Goal: Task Accomplishment & Management: Use online tool/utility

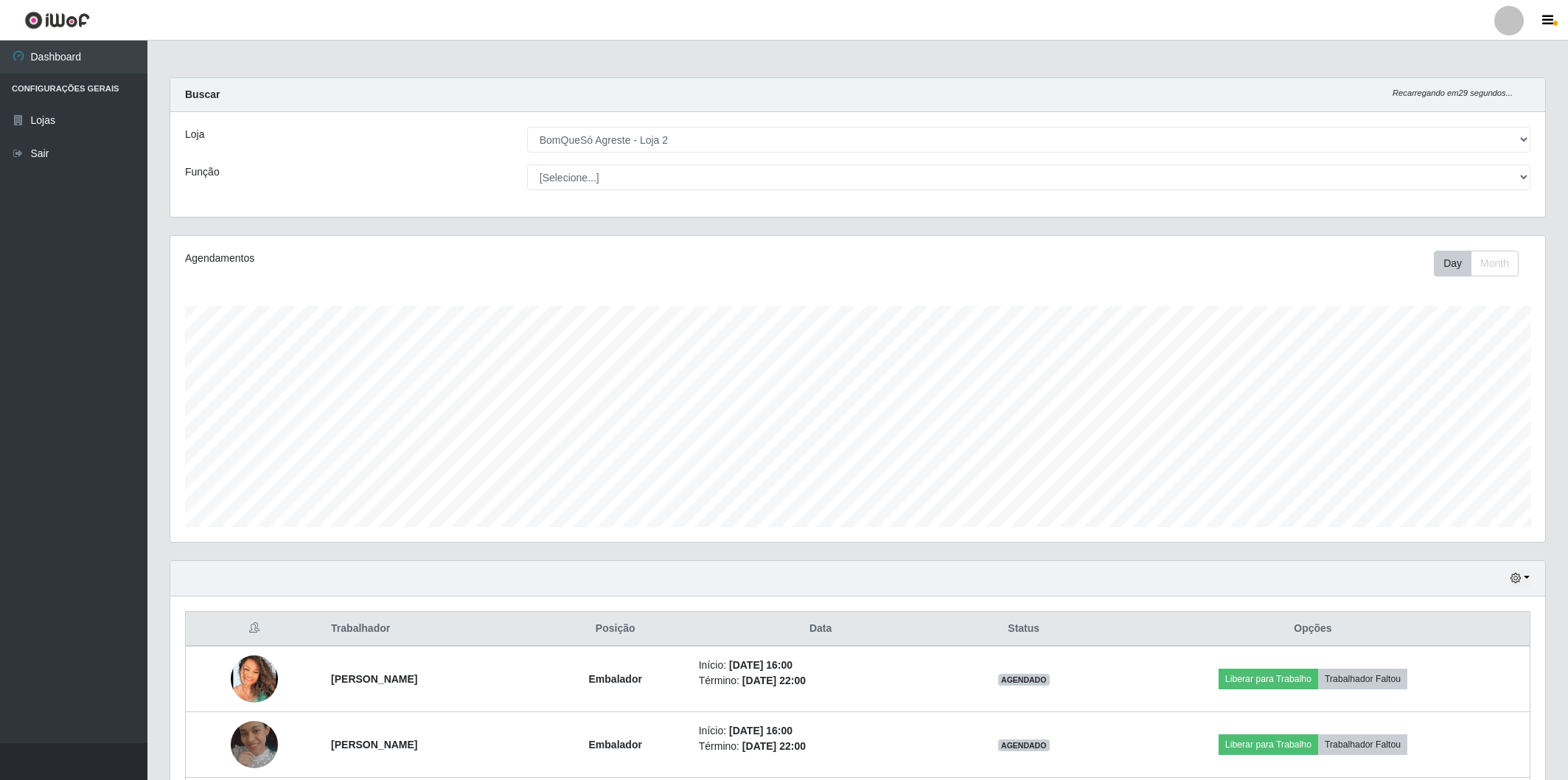
select select "214"
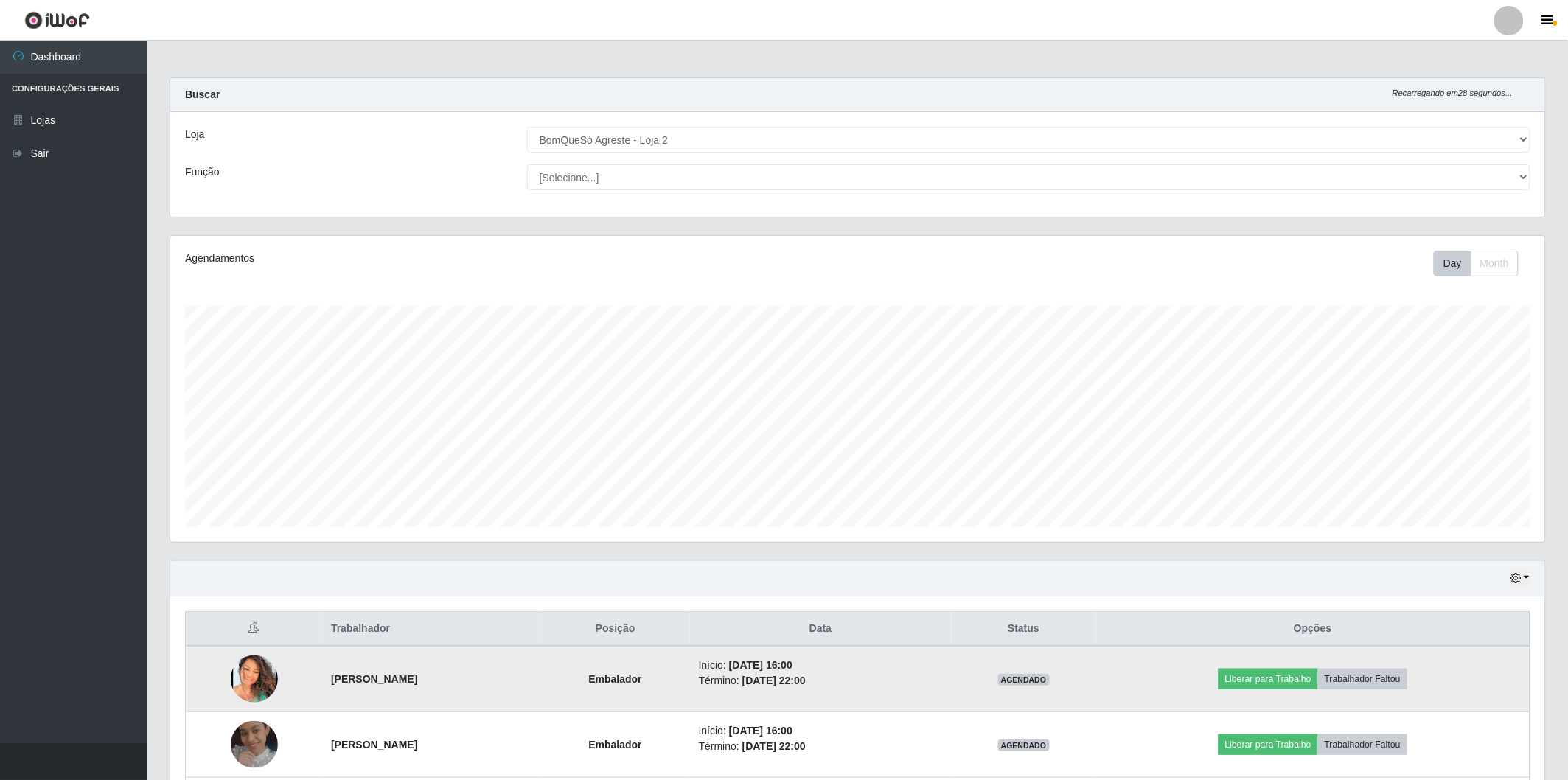
scroll to position [133, 0]
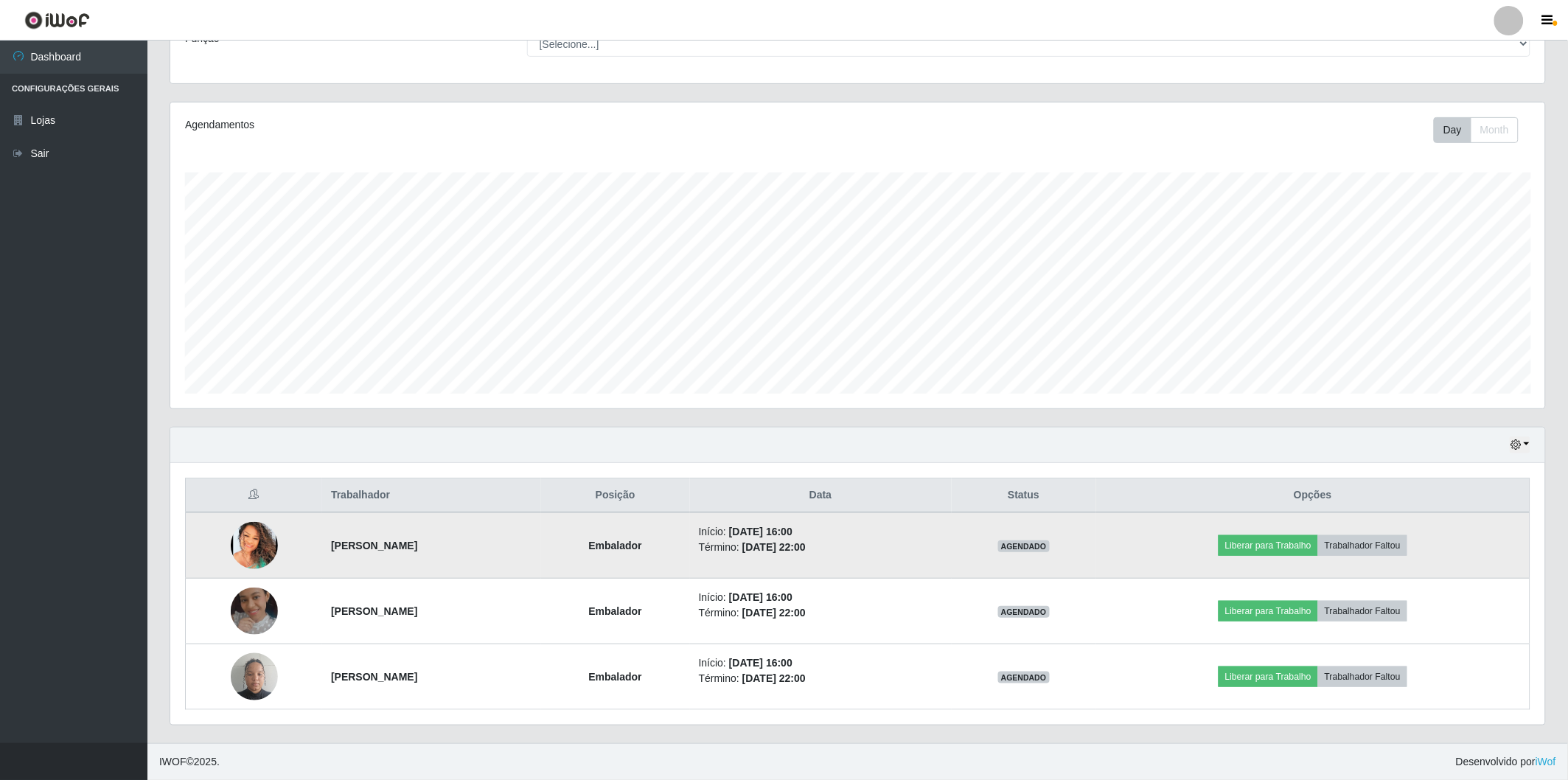
click at [1262, 563] on td "Liberar para Trabalho Trabalhador Faltou" at bounding box center [1313, 546] width 434 height 67
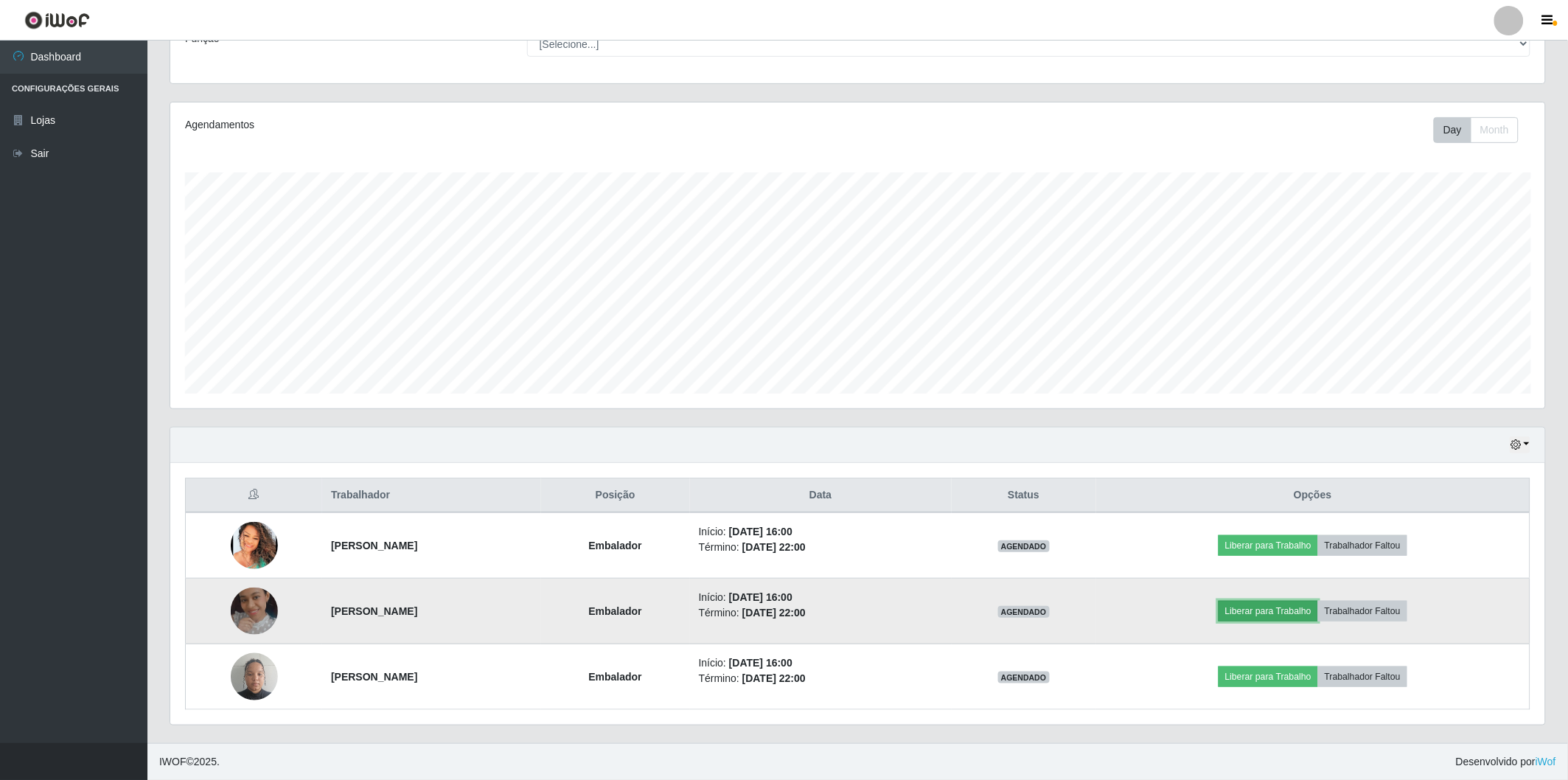
click at [1291, 609] on button "Liberar para Trabalho" at bounding box center [1268, 611] width 100 height 21
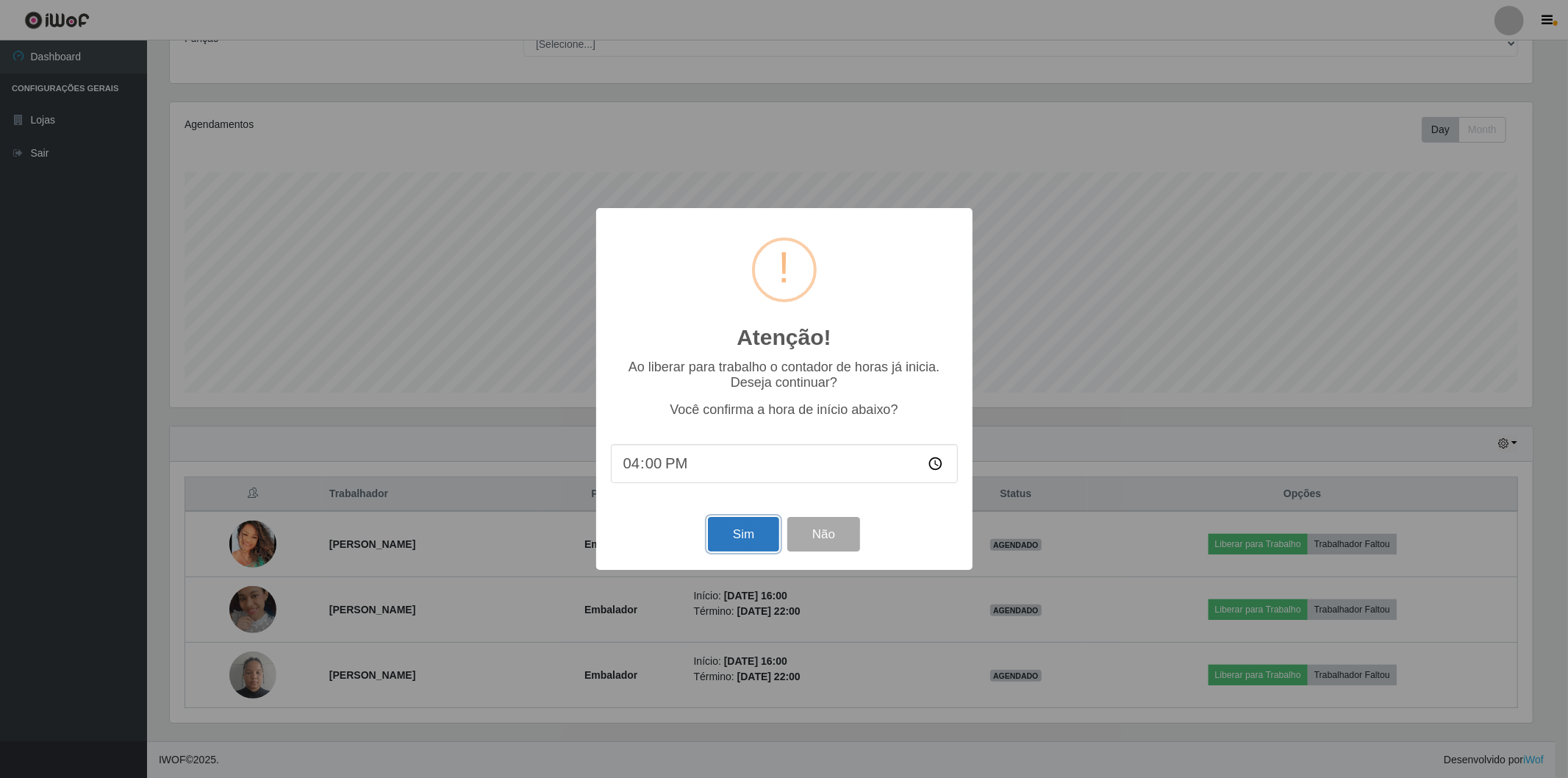
click at [725, 532] on button "Sim" at bounding box center [744, 535] width 71 height 35
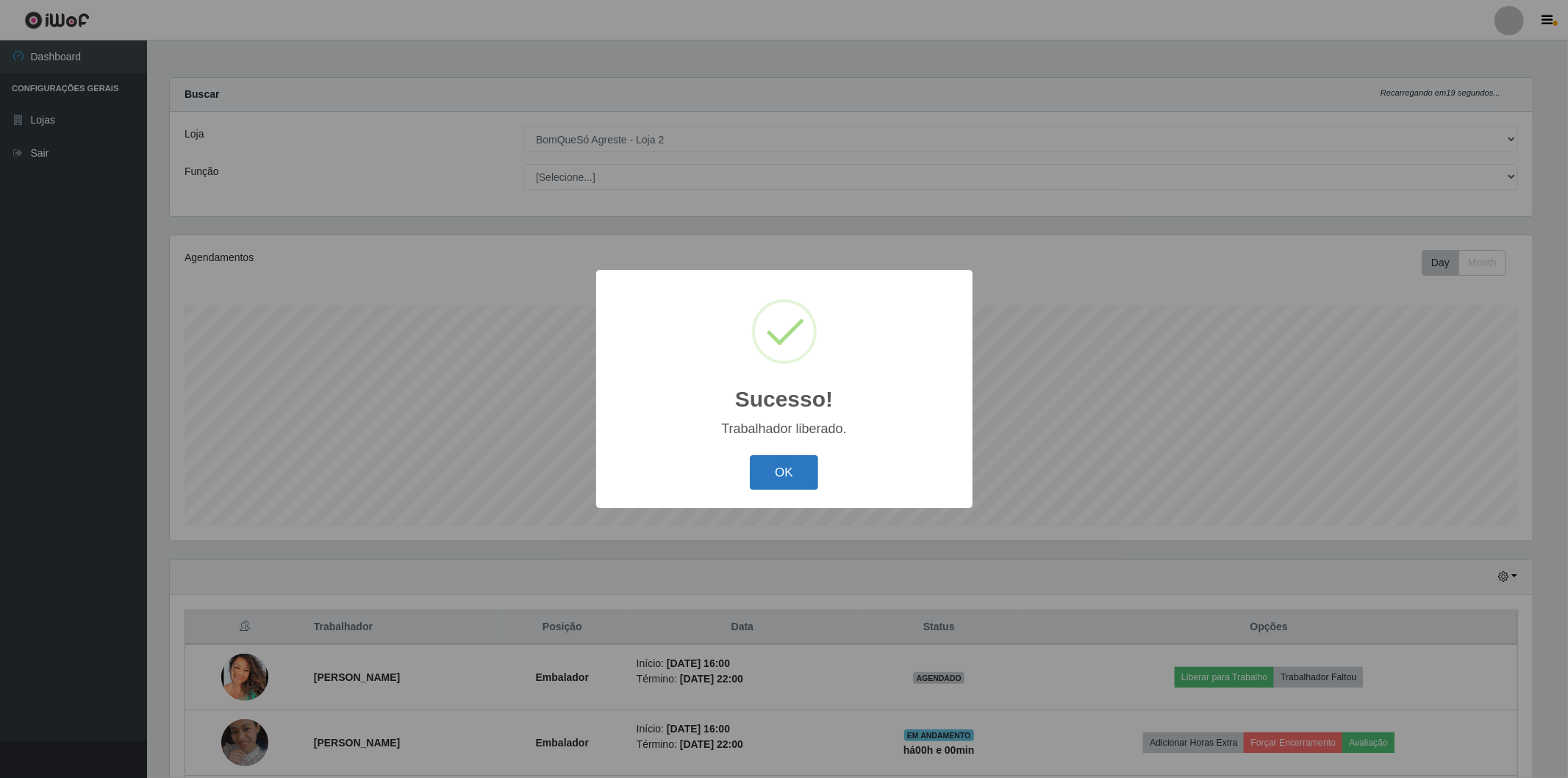
click at [807, 467] on button "OK" at bounding box center [784, 472] width 68 height 35
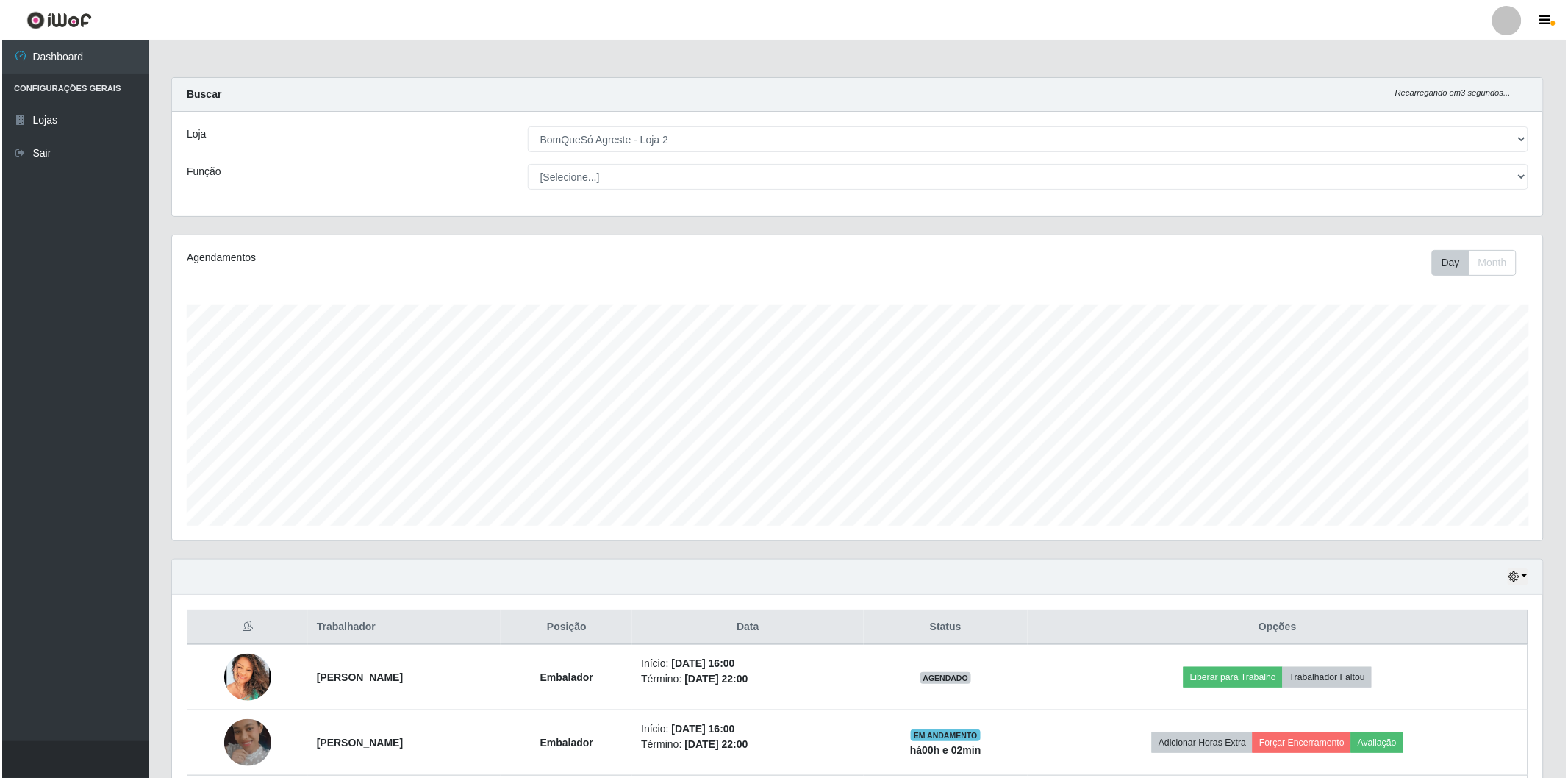
scroll to position [133, 0]
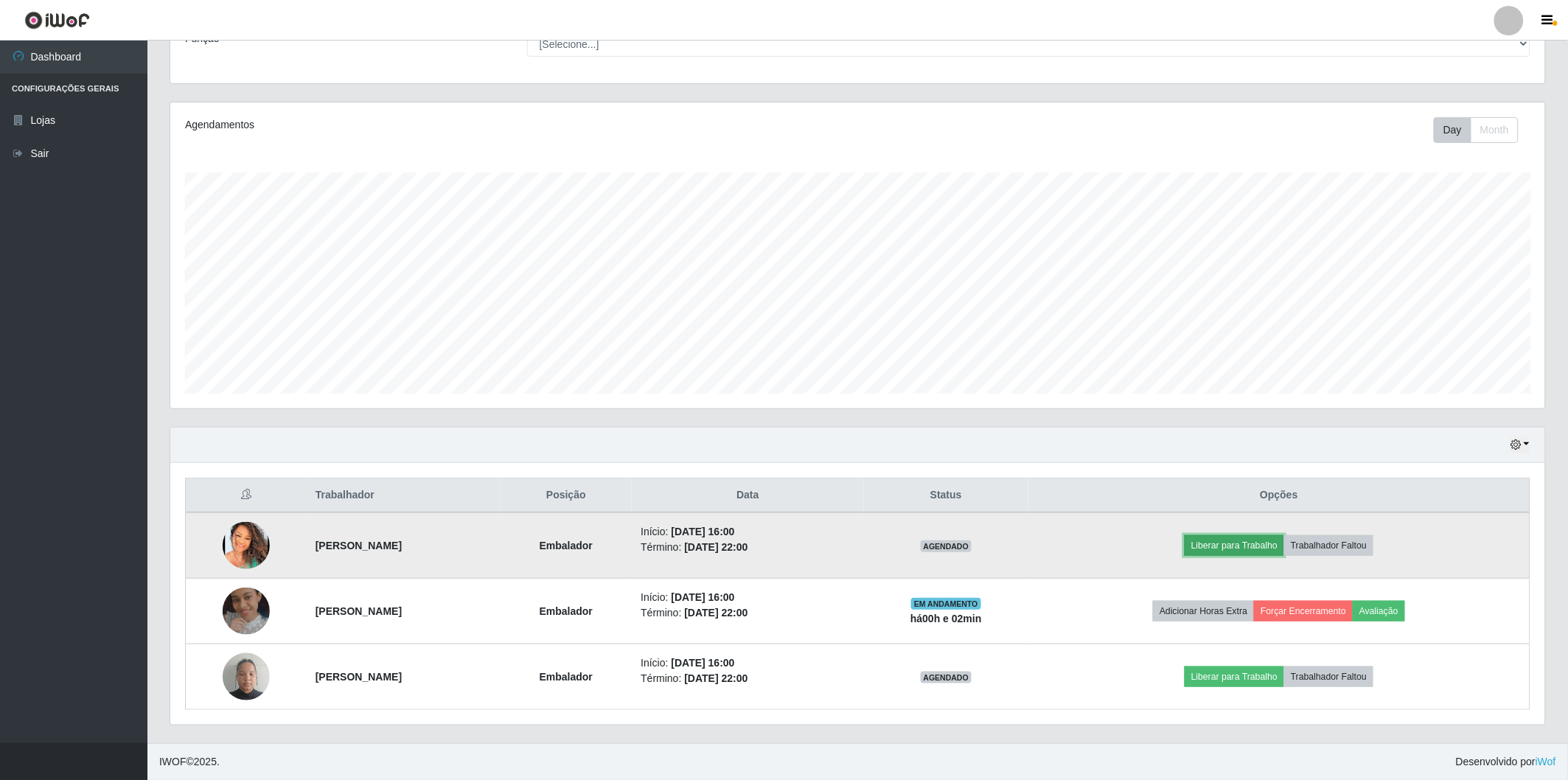
click at [1262, 546] on button "Liberar para Trabalho" at bounding box center [1234, 545] width 100 height 21
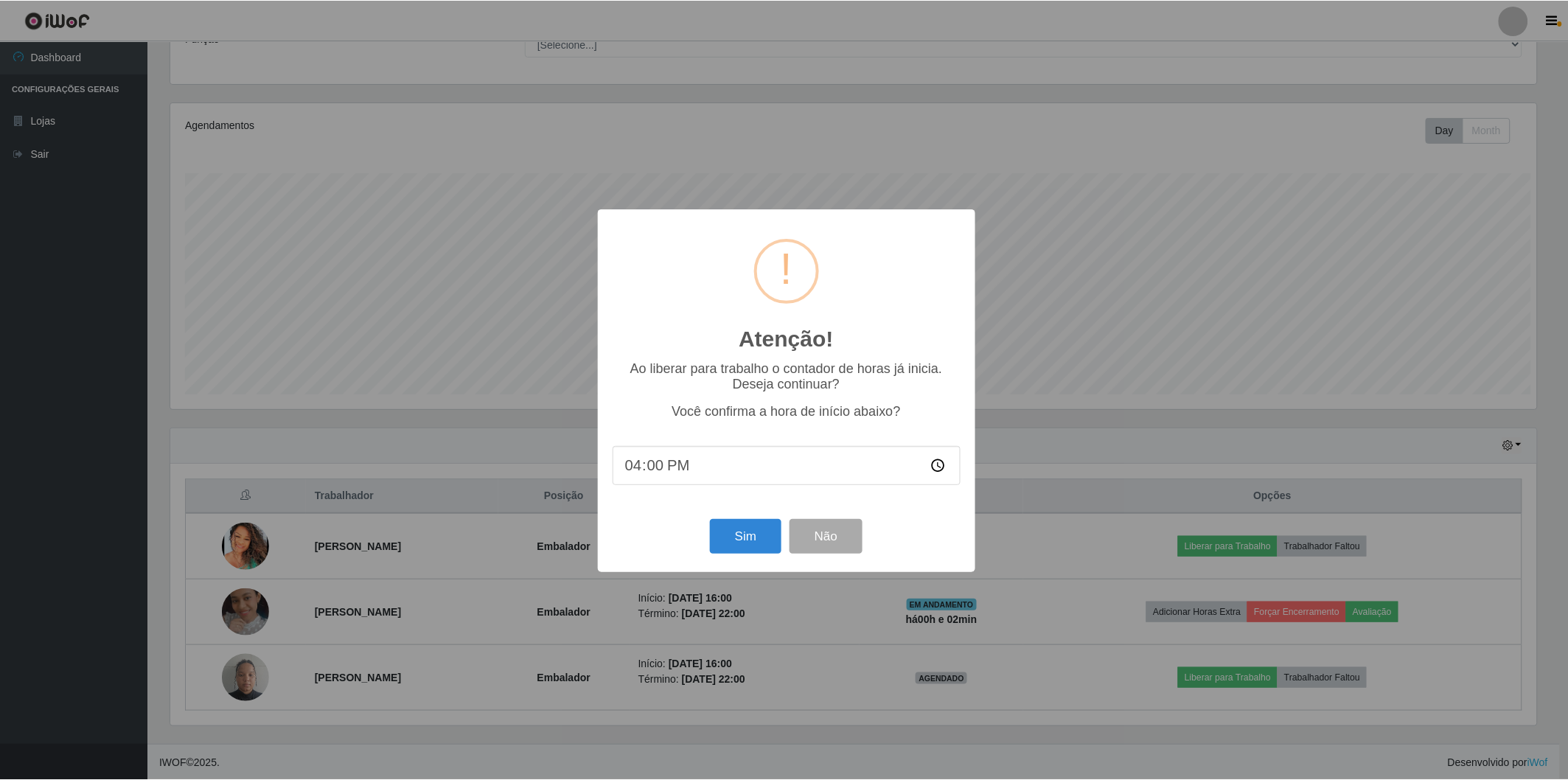
scroll to position [306, 1366]
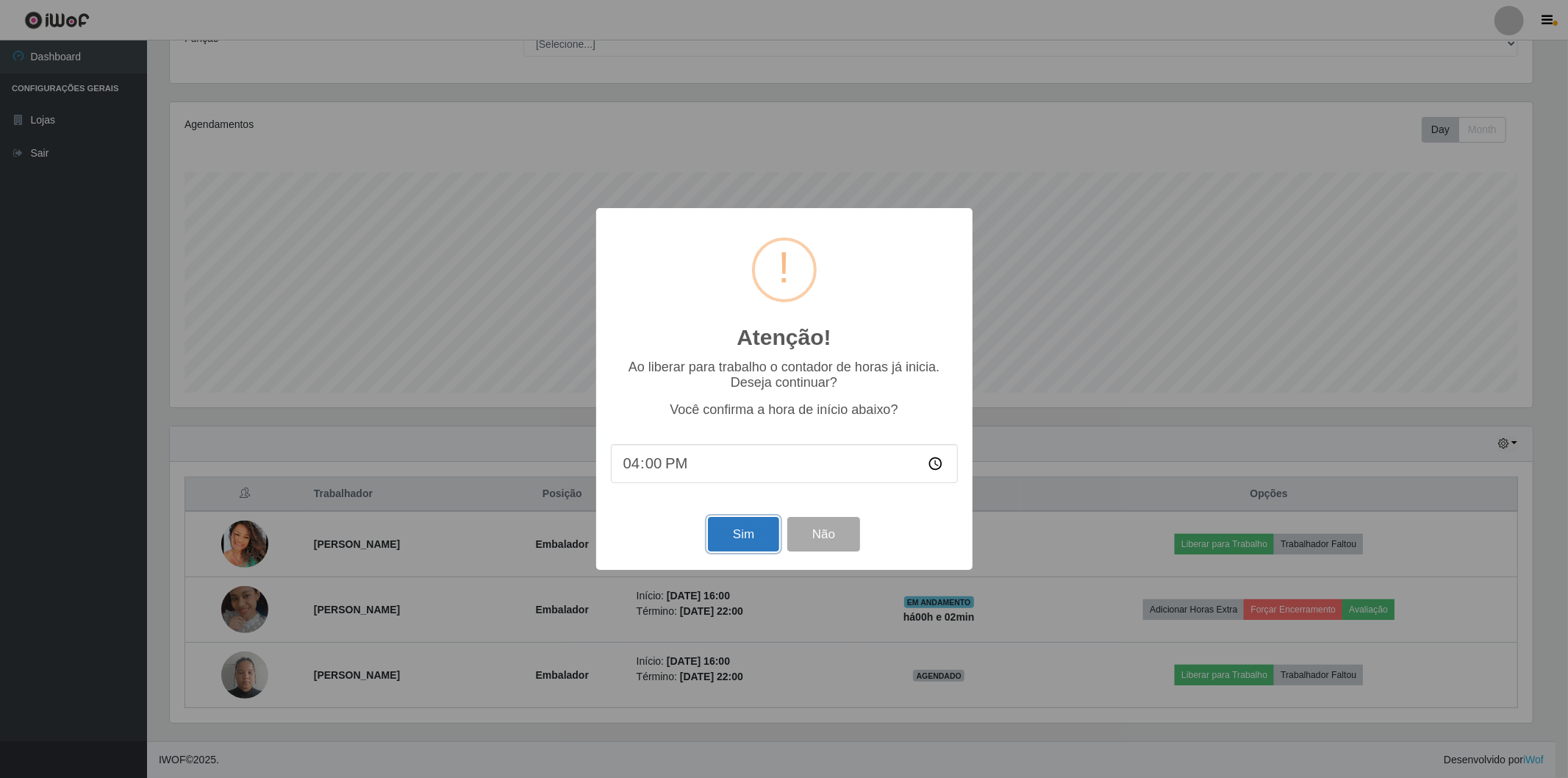
click at [730, 531] on button "Sim" at bounding box center [744, 535] width 71 height 35
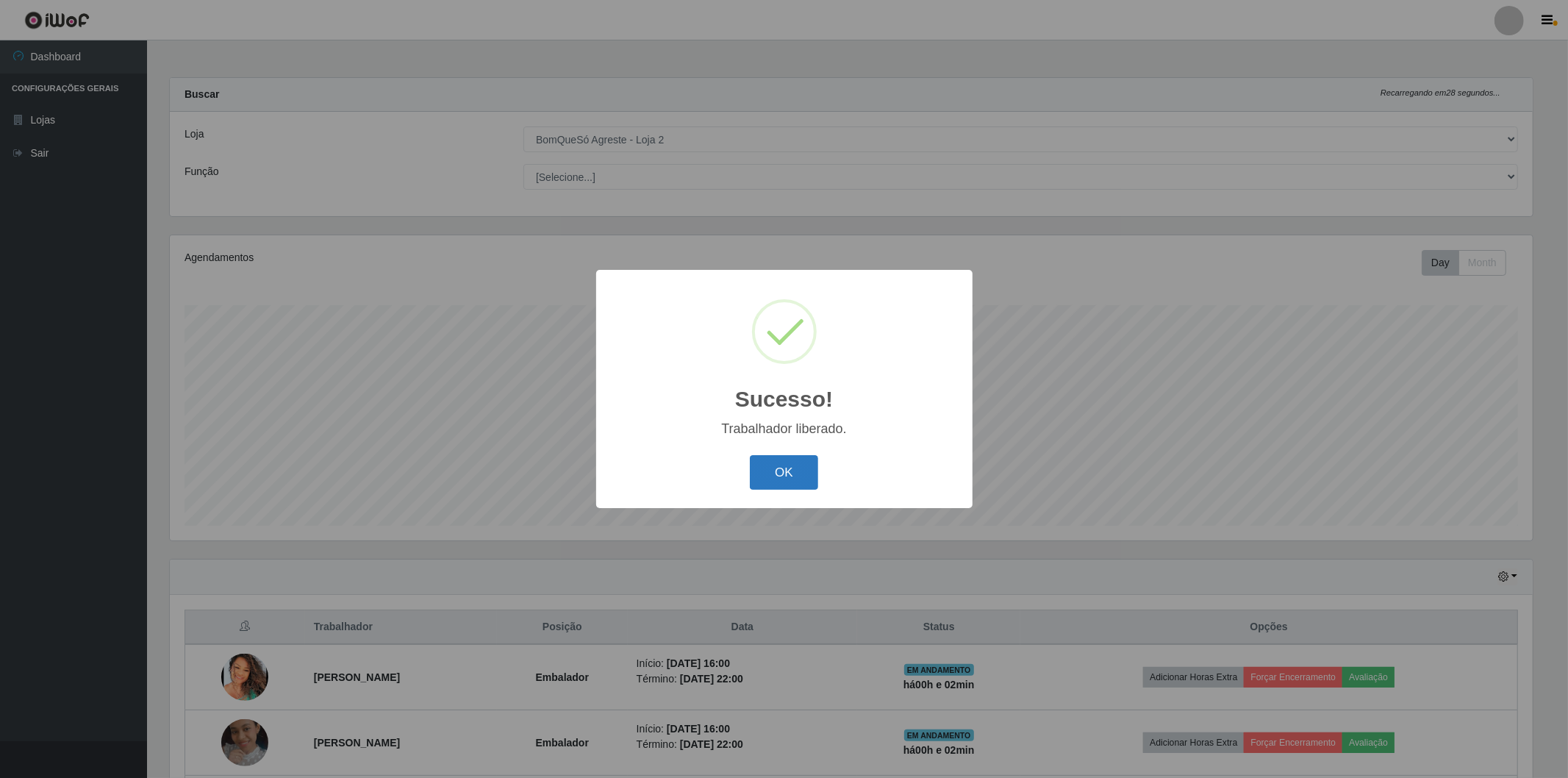
click at [770, 472] on button "OK" at bounding box center [784, 472] width 68 height 35
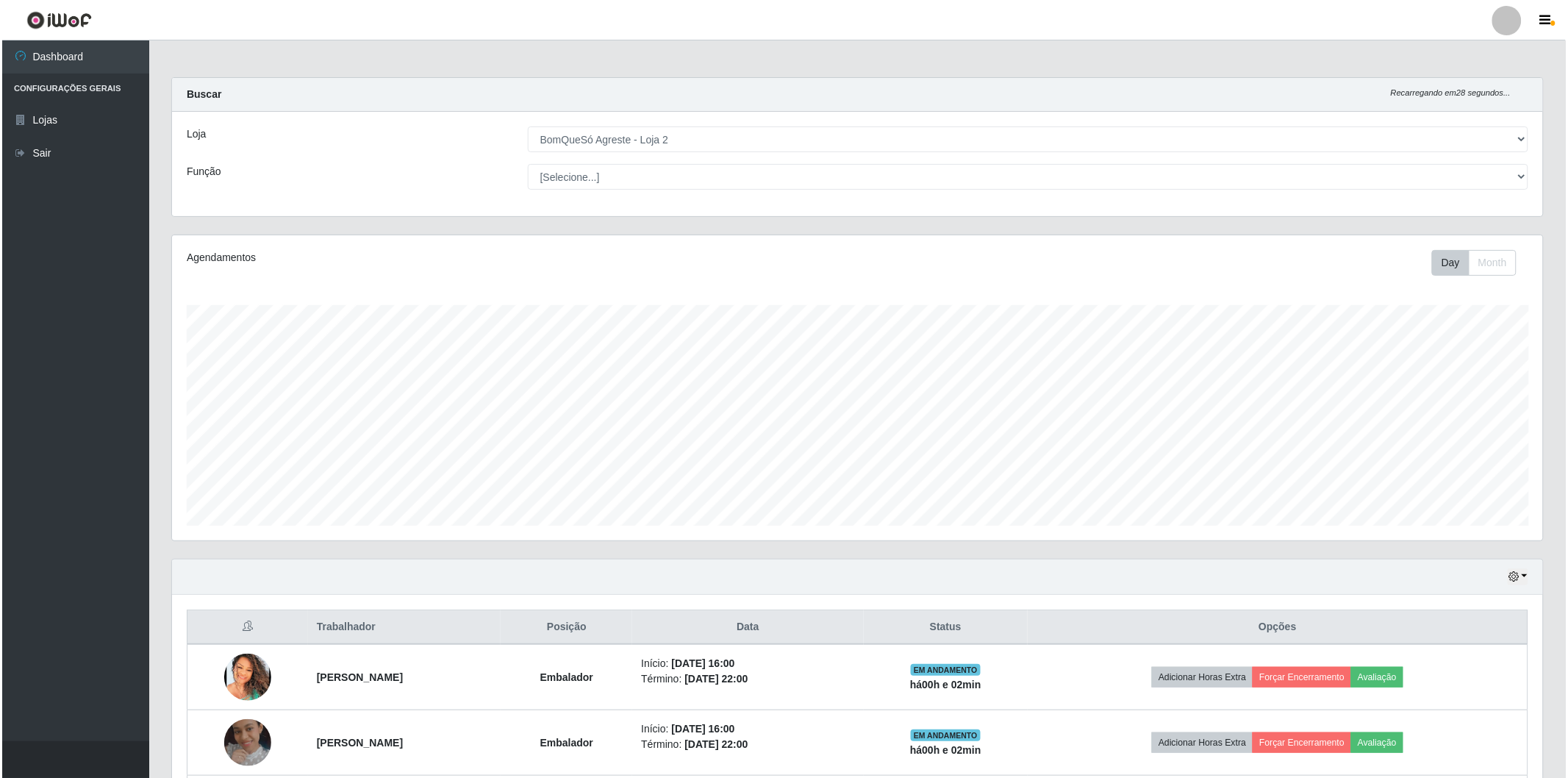
scroll to position [133, 0]
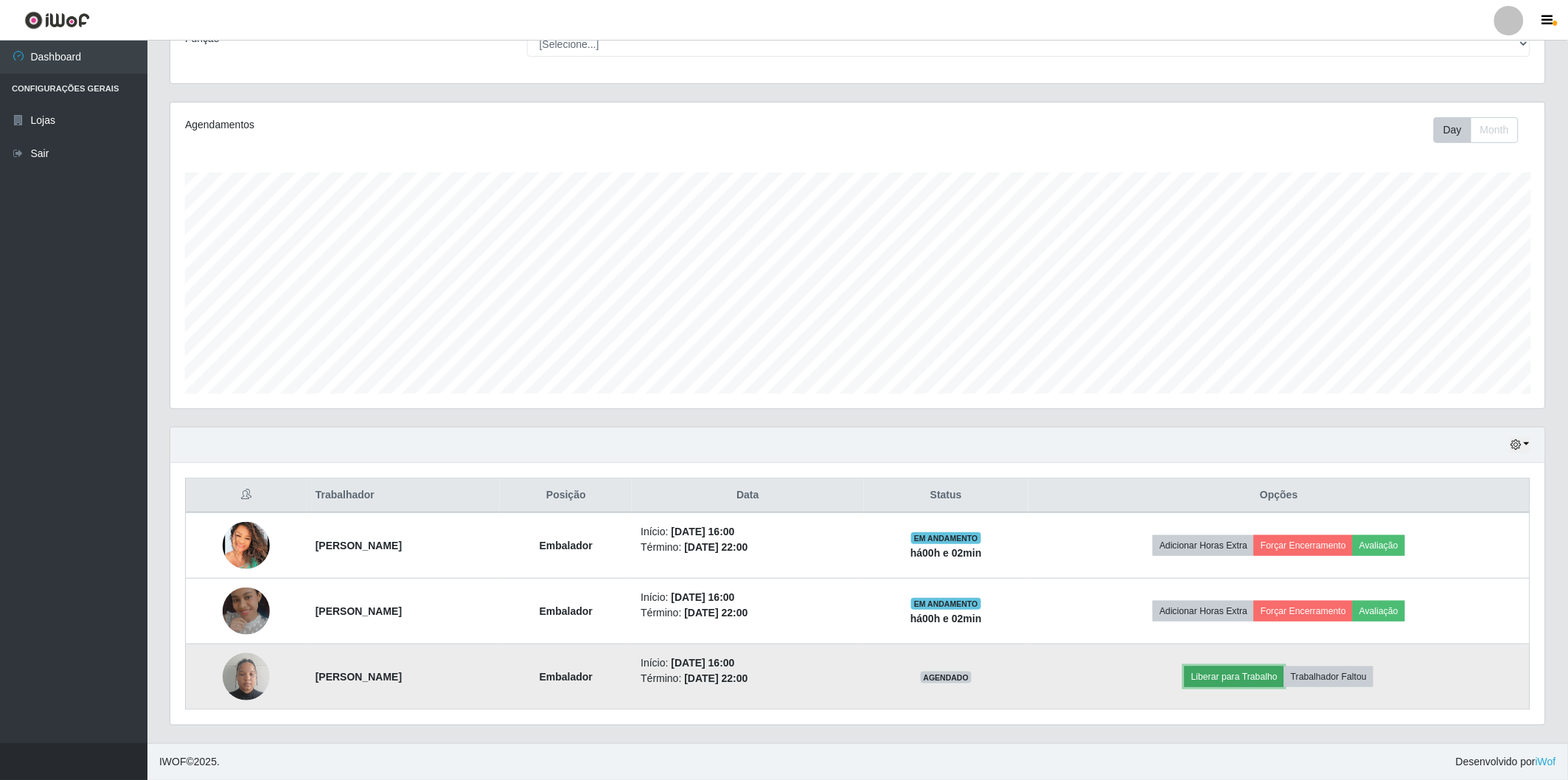
click at [1255, 676] on button "Liberar para Trabalho" at bounding box center [1234, 677] width 100 height 21
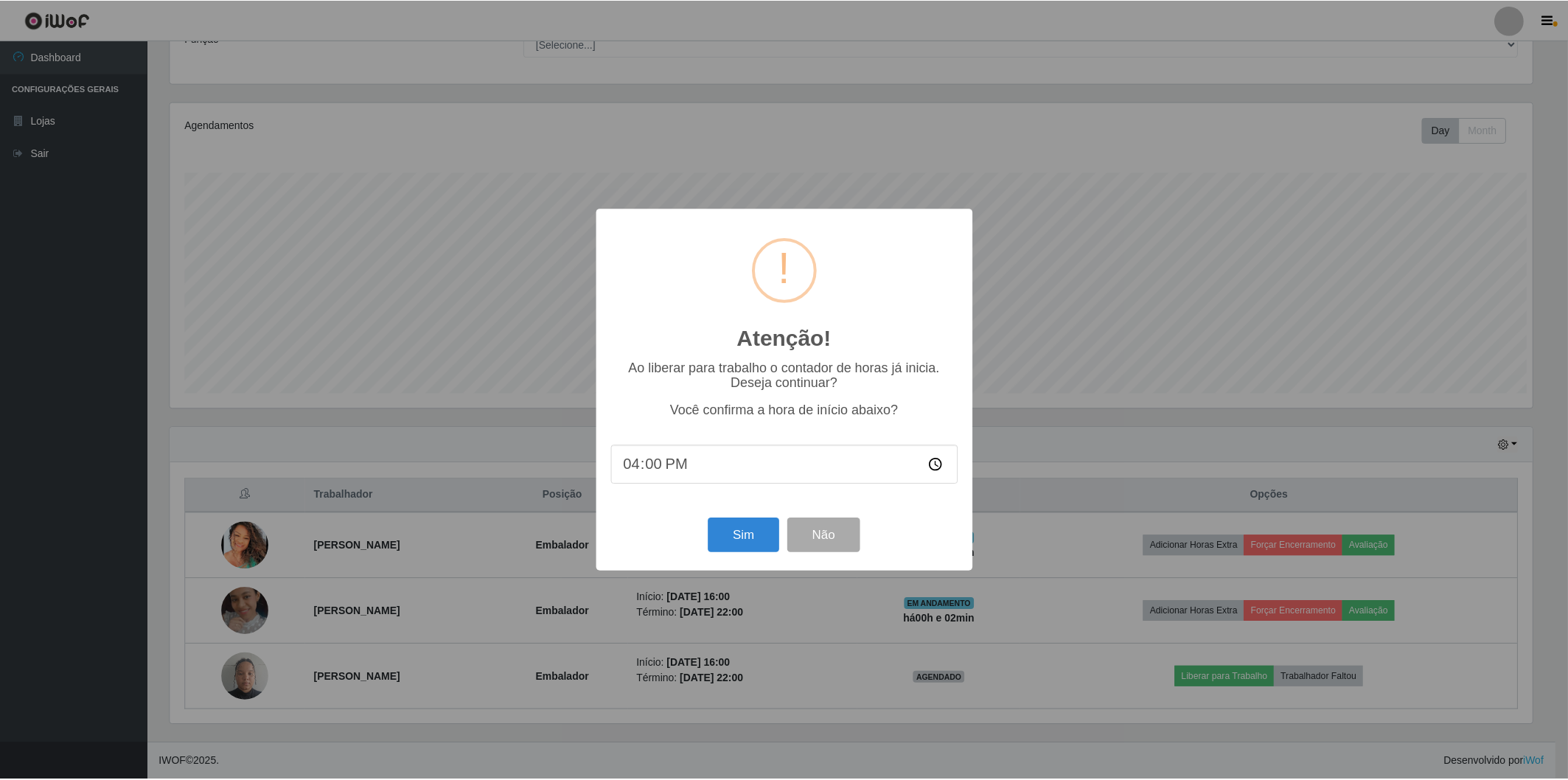
scroll to position [306, 1366]
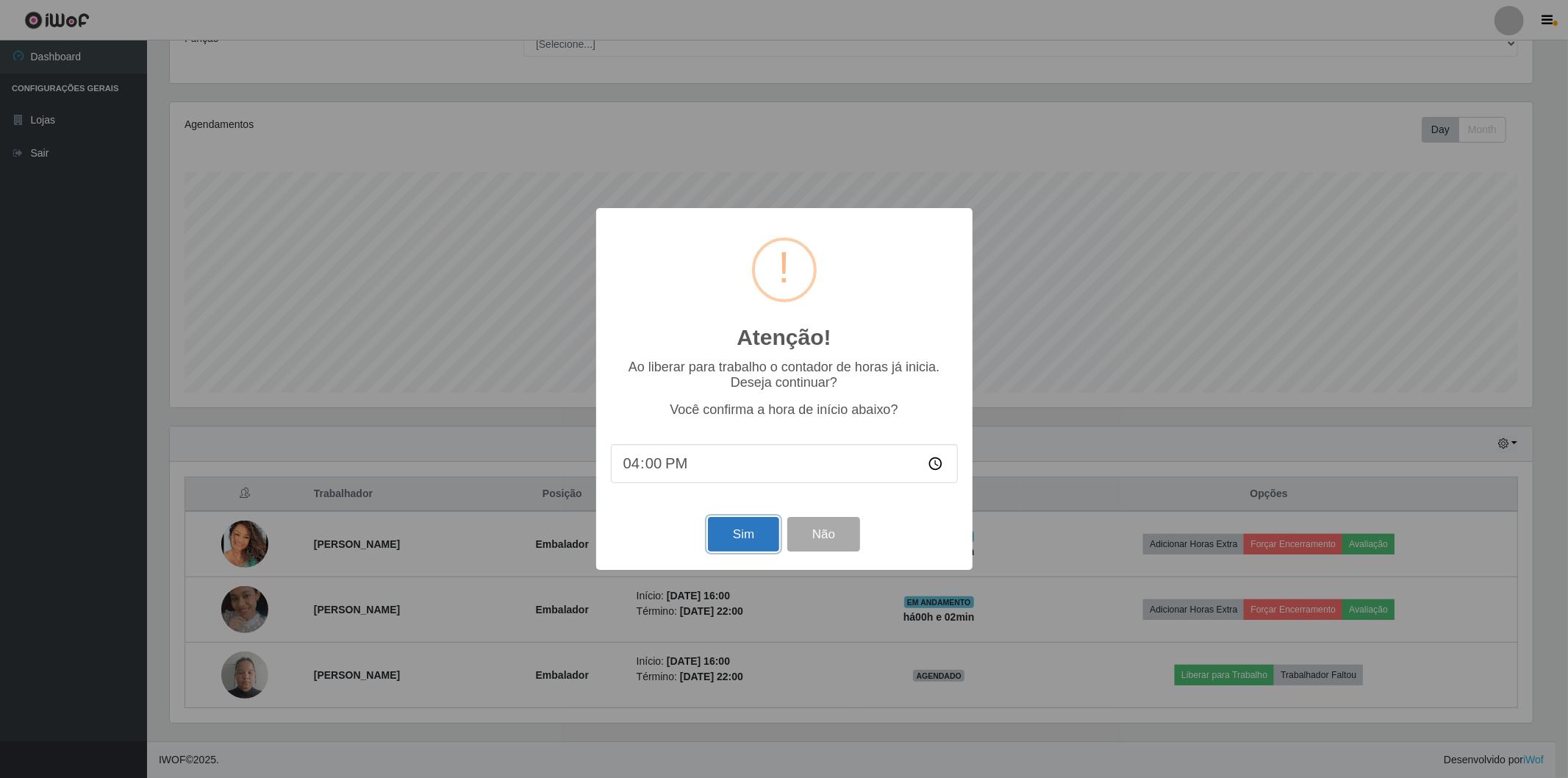
click at [755, 538] on button "Sim" at bounding box center [744, 535] width 71 height 35
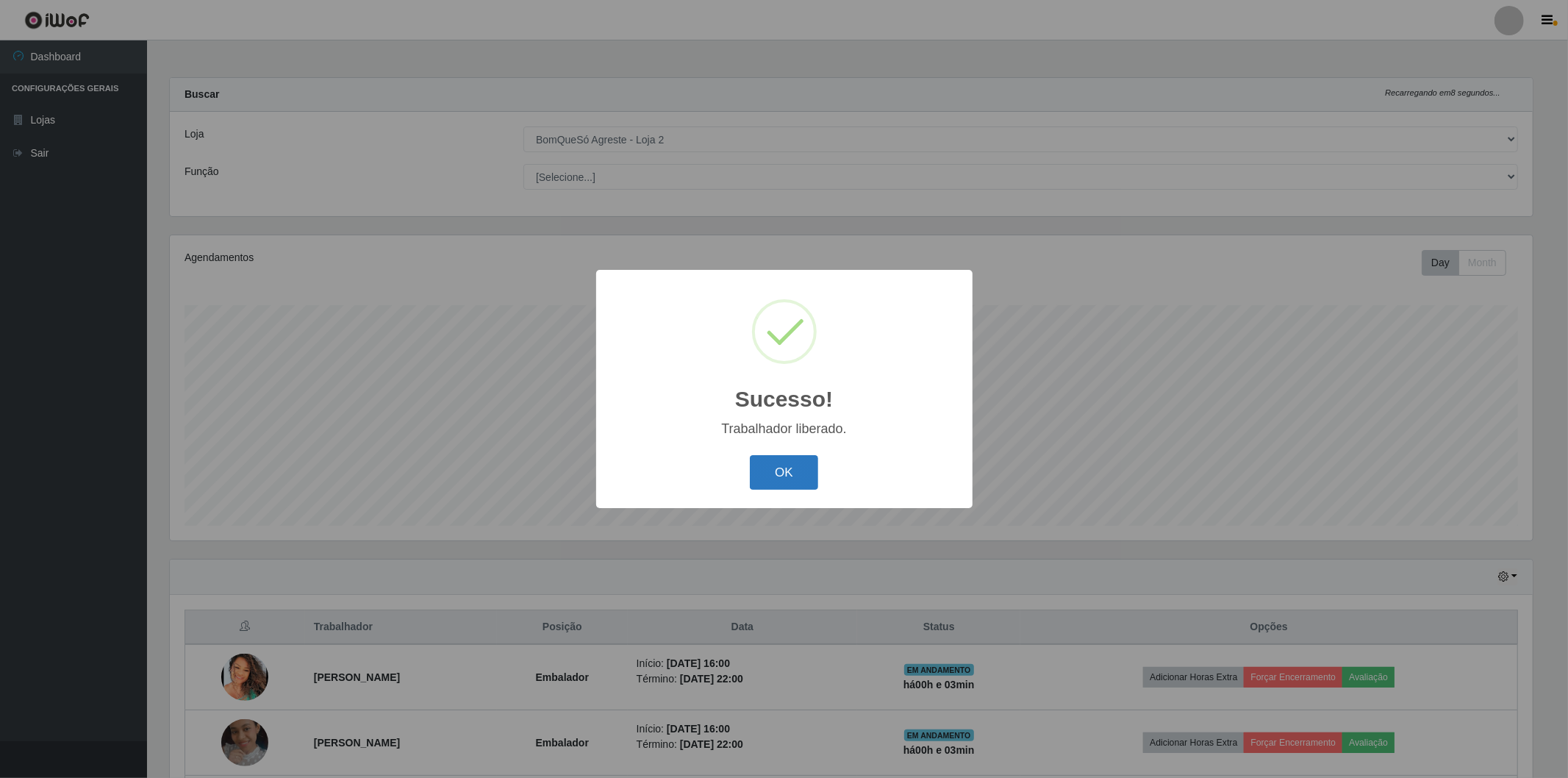
click at [789, 458] on button "OK" at bounding box center [784, 472] width 68 height 35
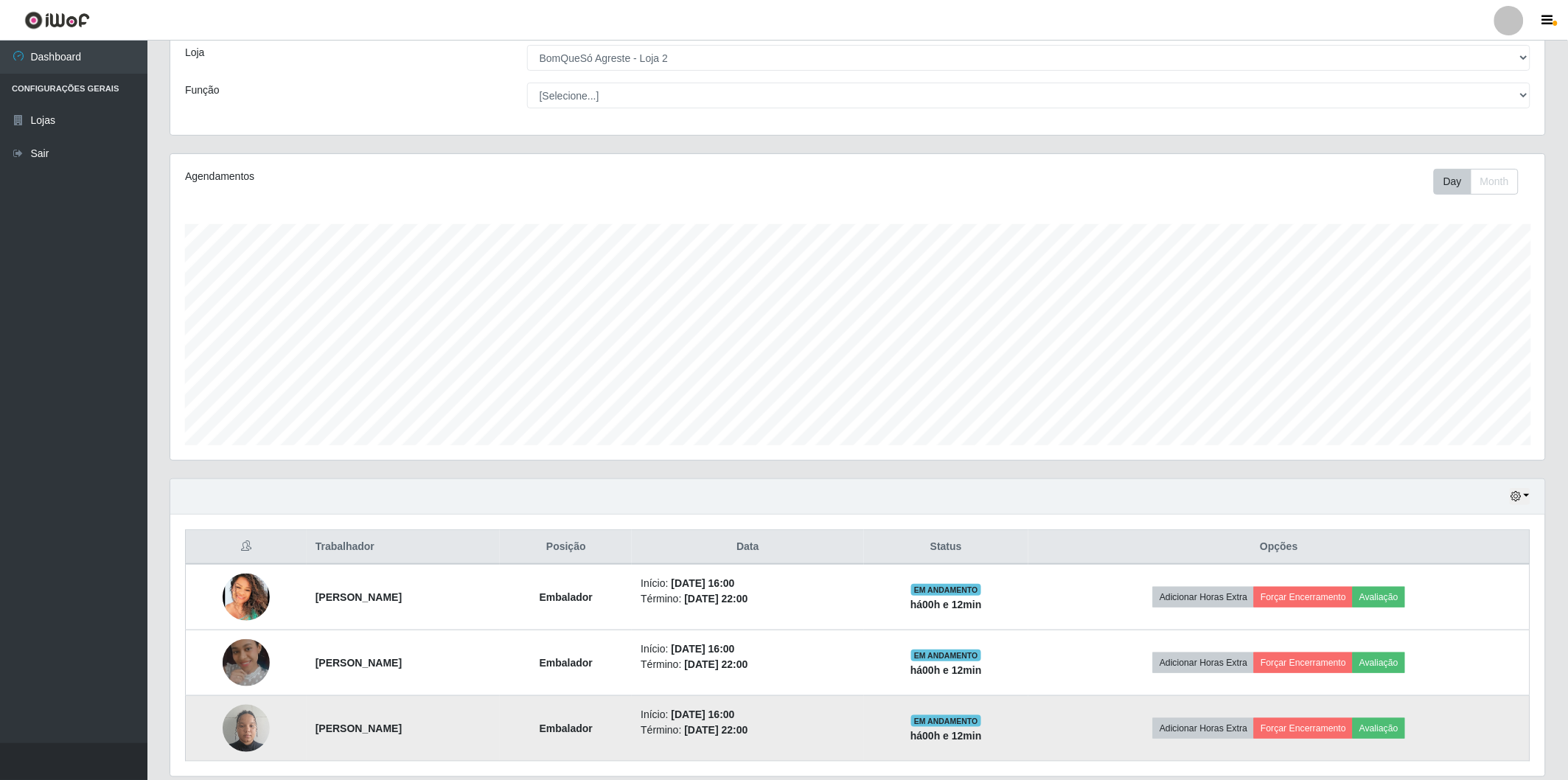
scroll to position [133, 0]
